Goal: Information Seeking & Learning: Find contact information

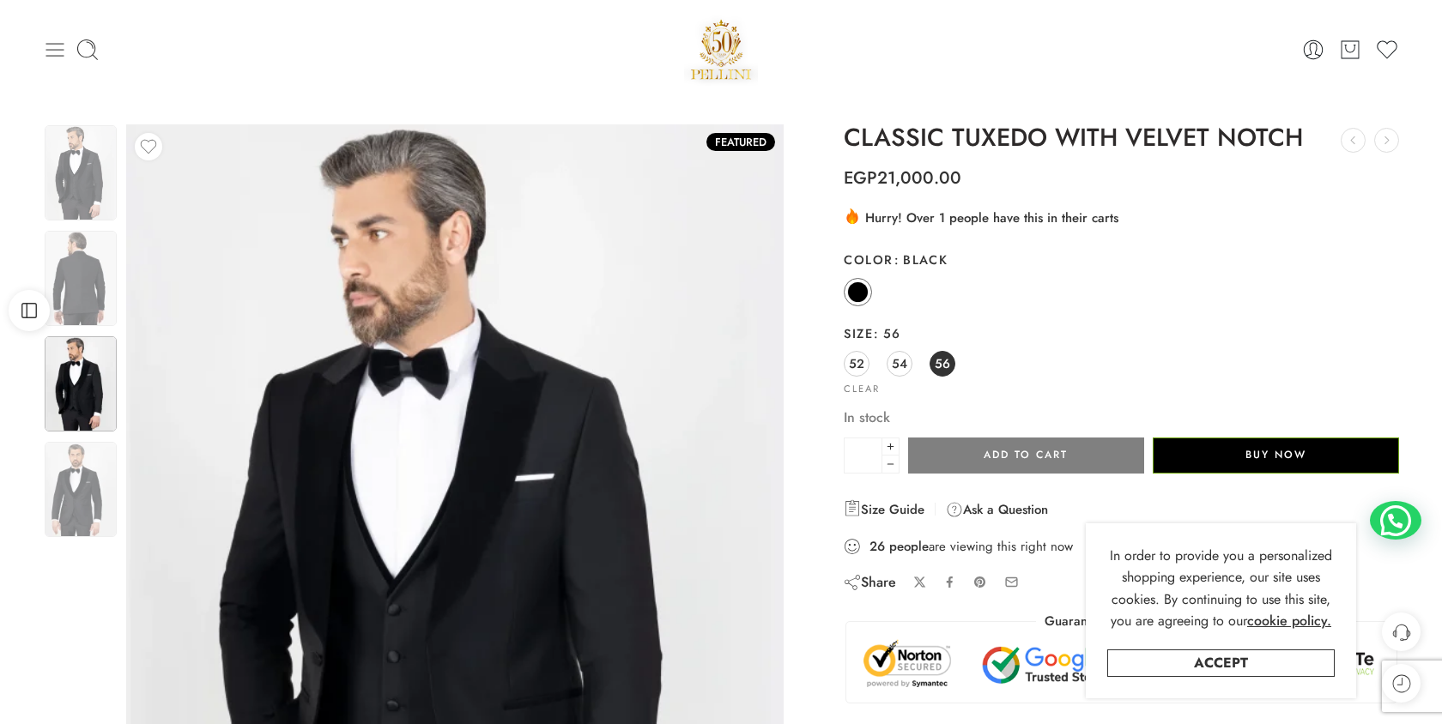
click at [64, 56] on icon at bounding box center [55, 50] width 24 height 24
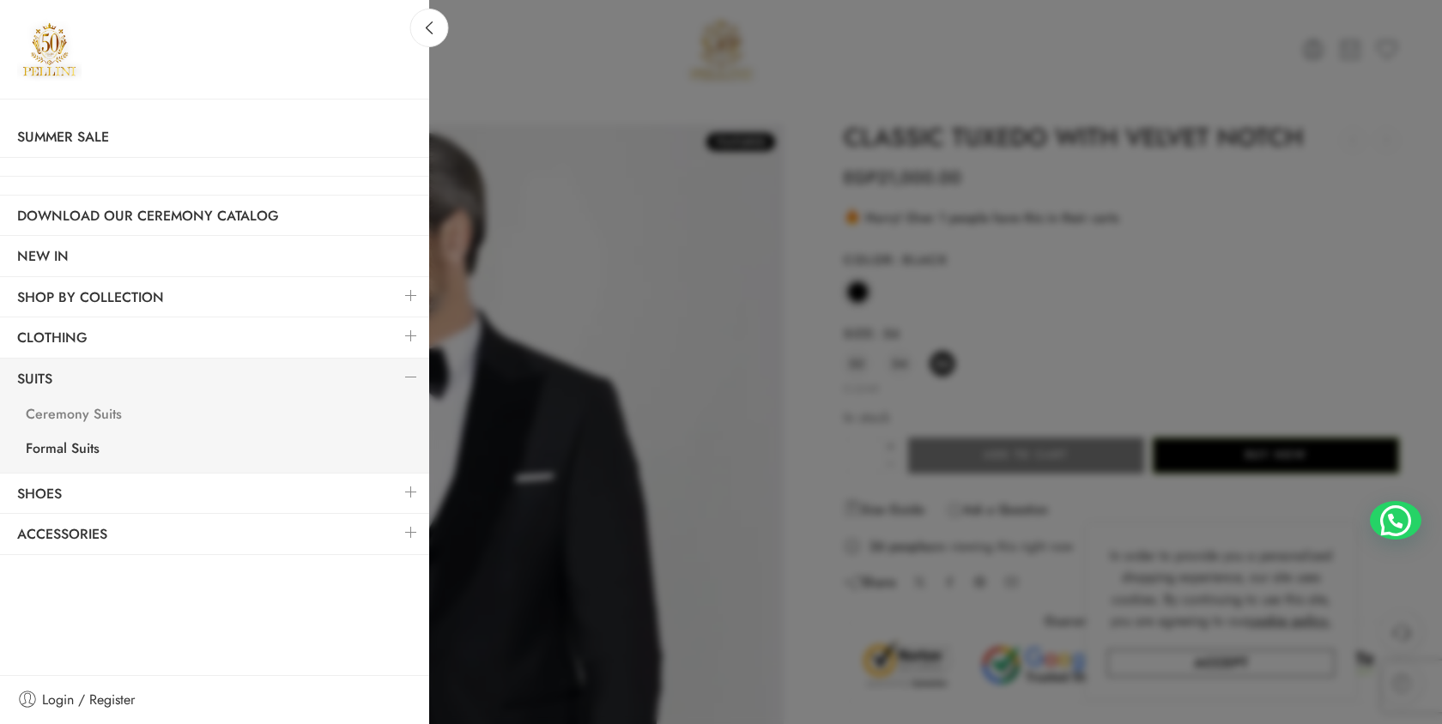
click at [59, 415] on link "Ceremony Suits" at bounding box center [219, 416] width 421 height 35
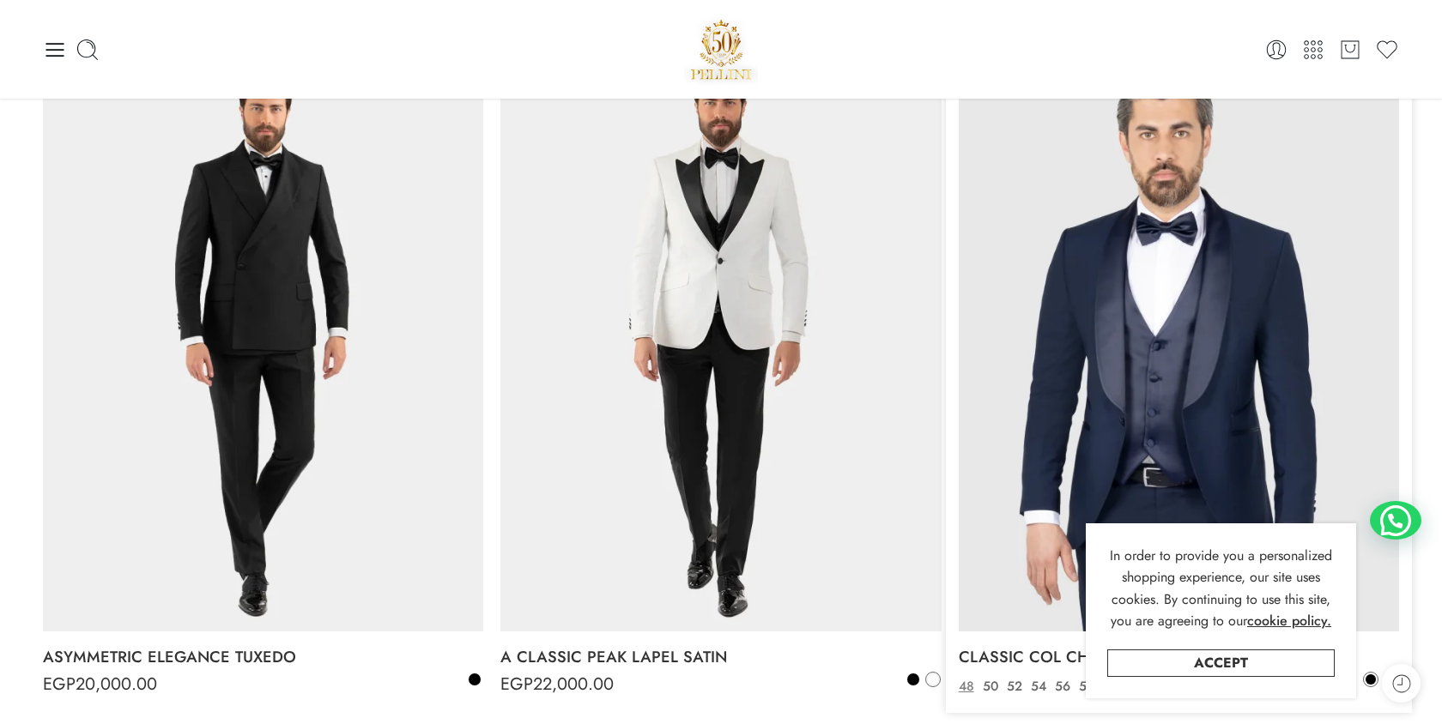
scroll to position [258, 0]
click at [1232, 228] on img at bounding box center [1179, 338] width 440 height 587
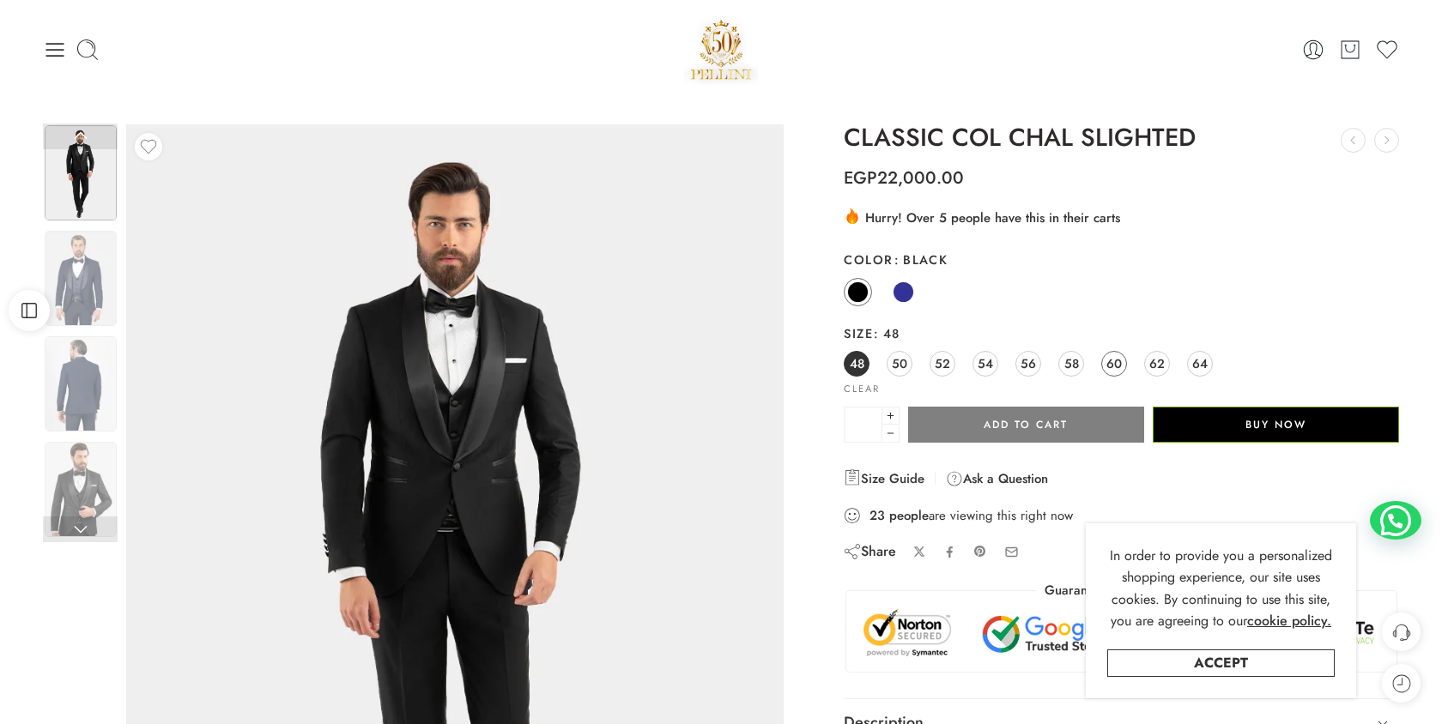
click at [1112, 367] on span "60" at bounding box center [1113, 363] width 15 height 23
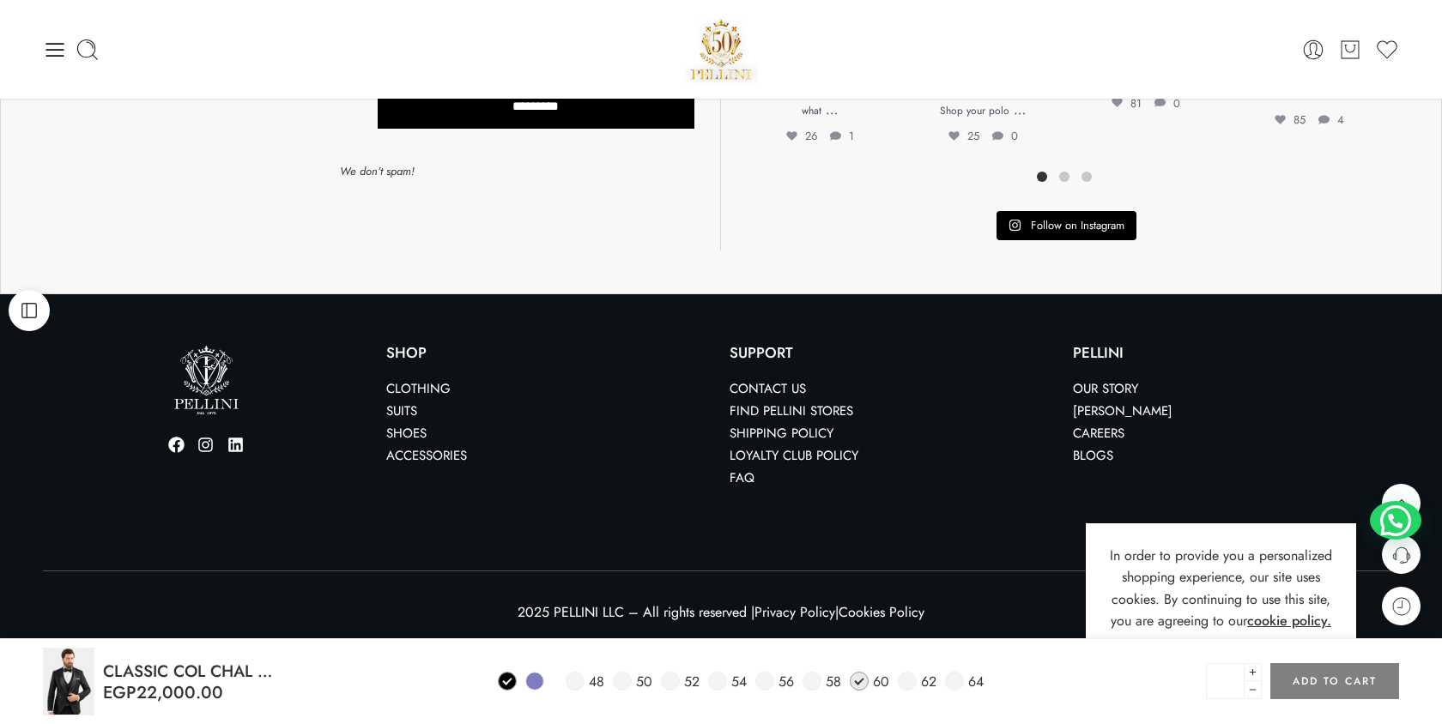
scroll to position [1396, 0]
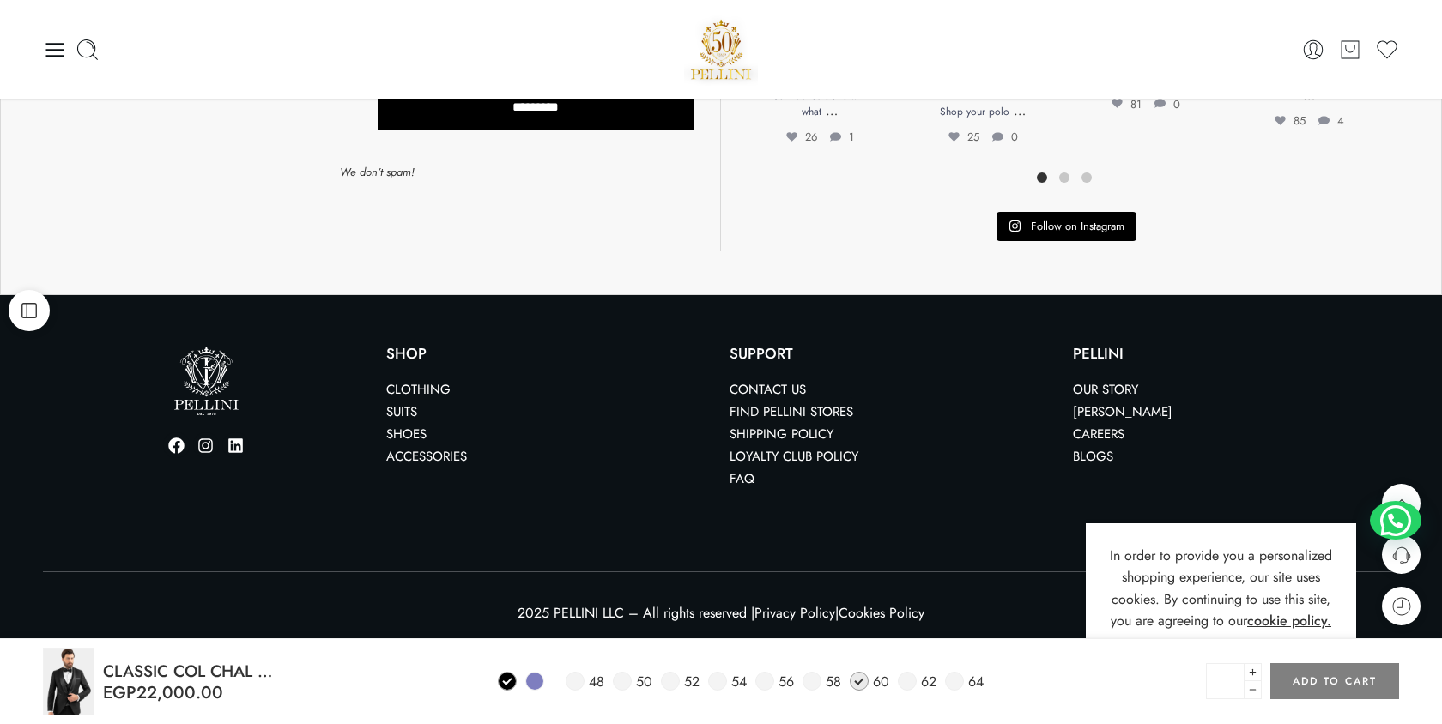
click at [784, 408] on link "Find Pellini Stores" at bounding box center [792, 412] width 124 height 19
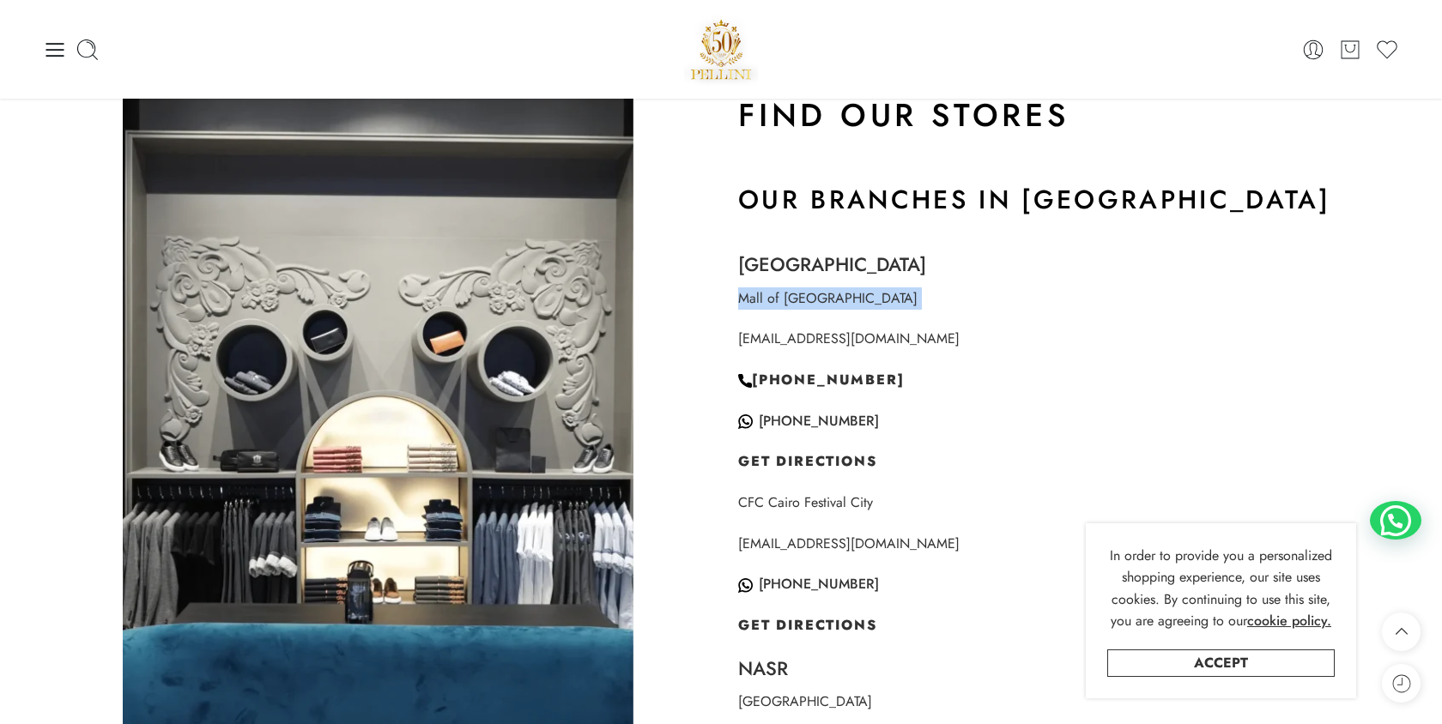
drag, startPoint x: 735, startPoint y: 302, endPoint x: 866, endPoint y: 320, distance: 132.6
click at [866, 320] on div "Find Our Stores Our Branches in [GEOGRAPHIC_DATA] [GEOGRAPHIC_DATA] [EMAIL_ADDR…" at bounding box center [1064, 634] width 687 height 1115
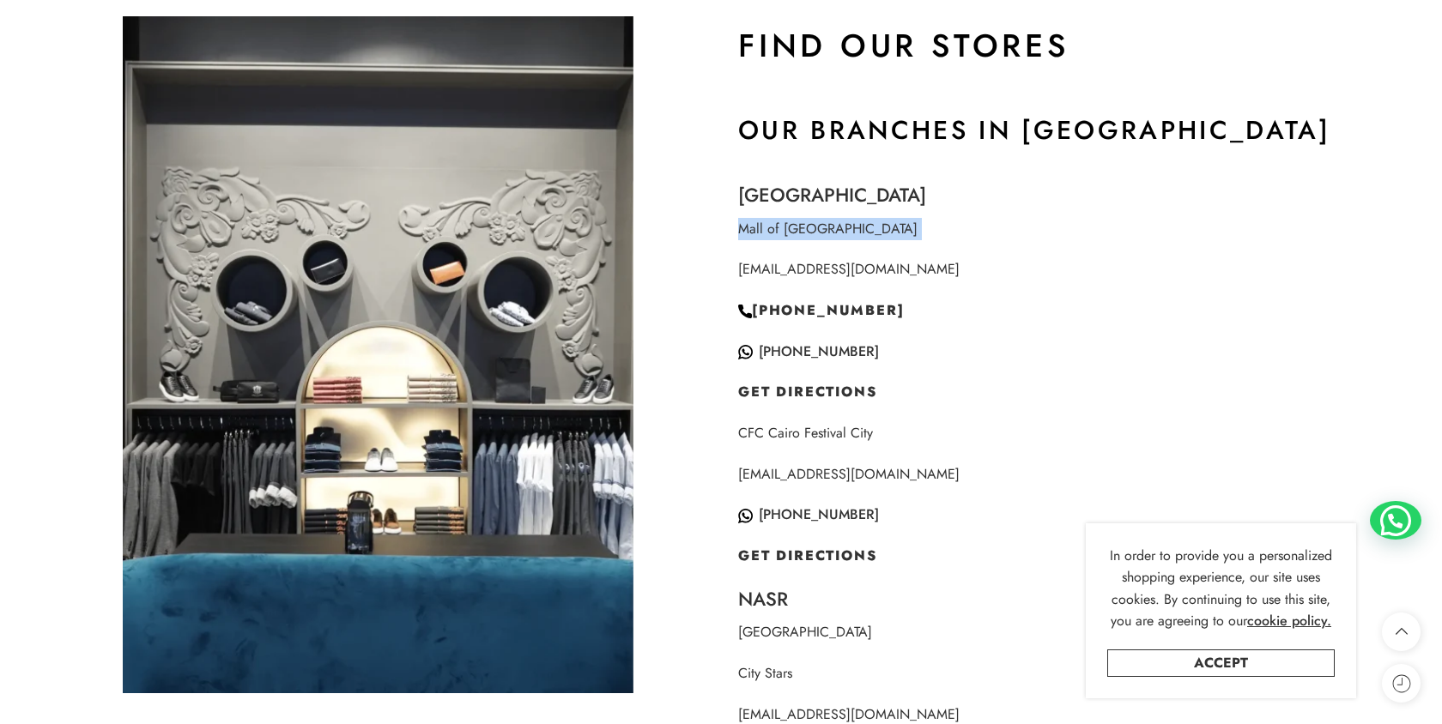
scroll to position [1098, 0]
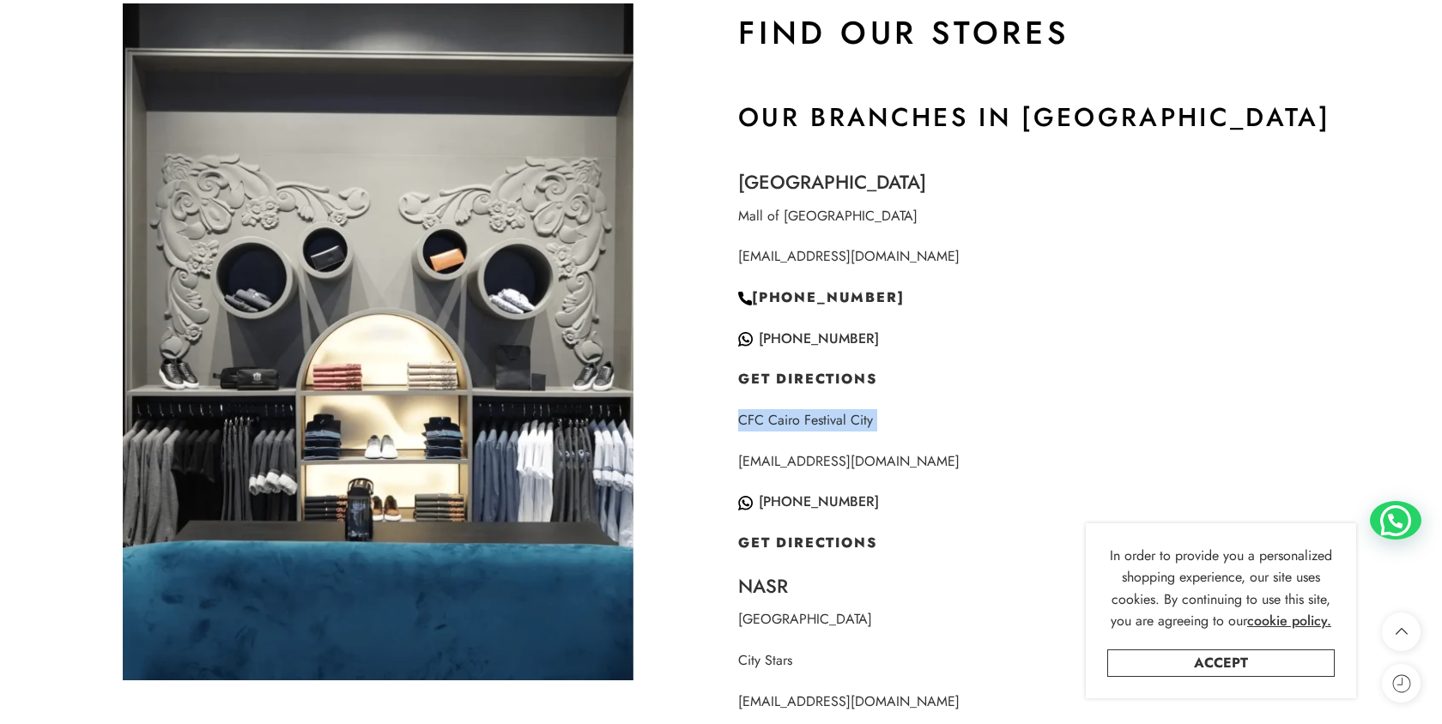
drag, startPoint x: 736, startPoint y: 419, endPoint x: 887, endPoint y: 441, distance: 152.7
click at [887, 441] on div "Find Our Stores Our Branches in [GEOGRAPHIC_DATA] [GEOGRAPHIC_DATA] [EMAIL_ADDR…" at bounding box center [1064, 552] width 687 height 1115
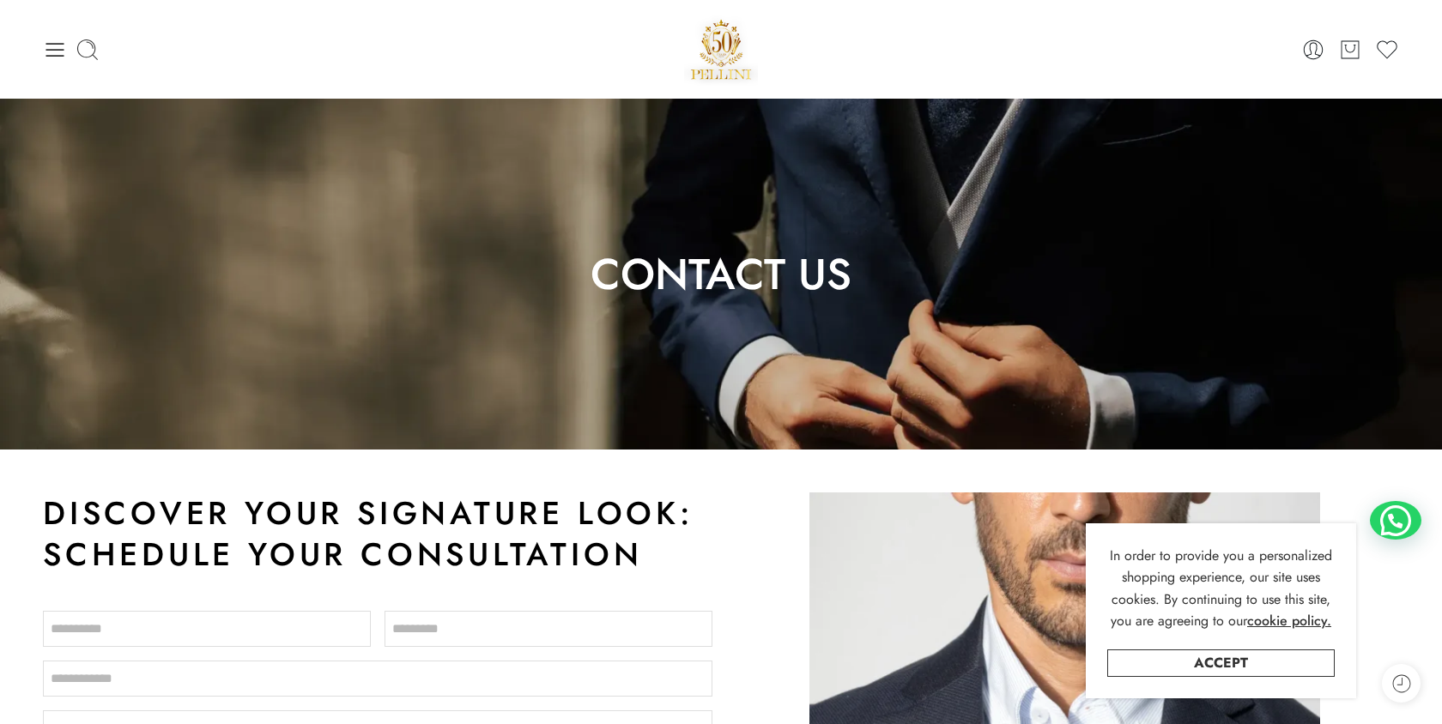
scroll to position [0, 0]
